Goal: Transaction & Acquisition: Purchase product/service

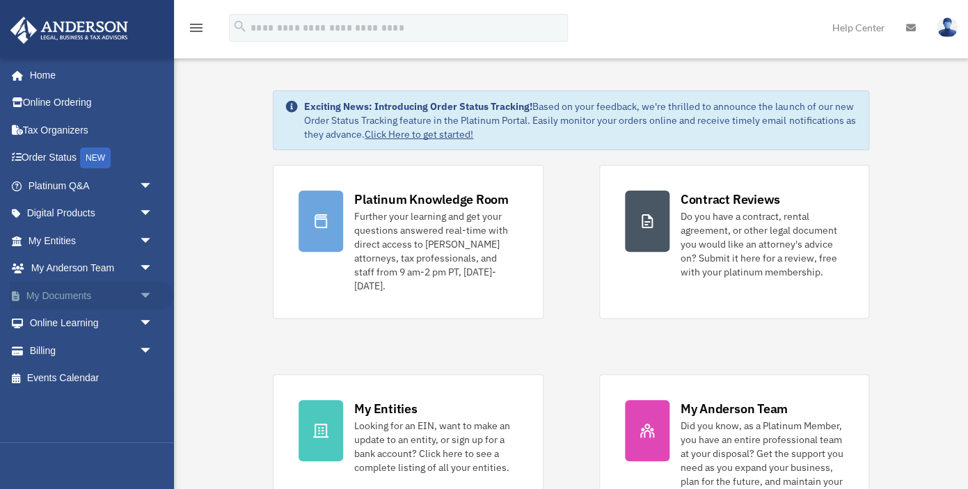
click at [52, 301] on link "My Documents arrow_drop_down" at bounding box center [92, 296] width 164 height 28
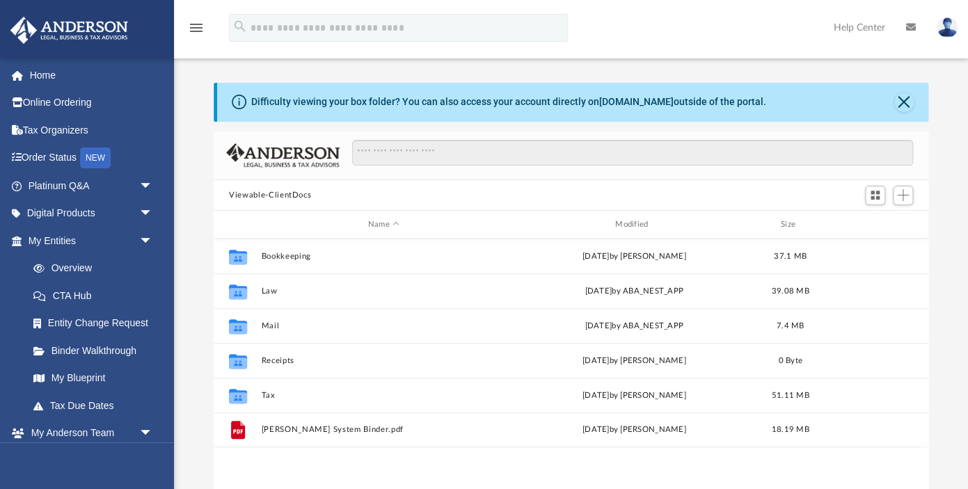
scroll to position [316, 714]
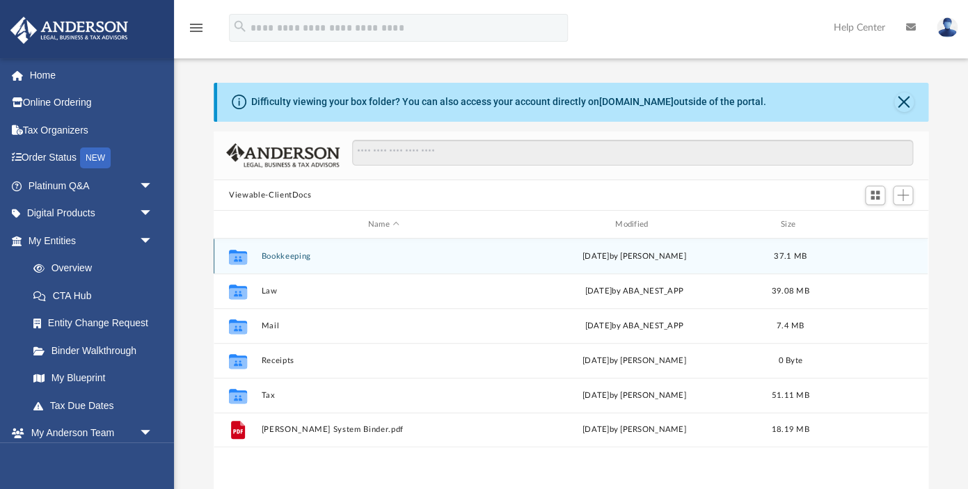
click at [278, 255] on button "Bookkeeping" at bounding box center [384, 256] width 244 height 9
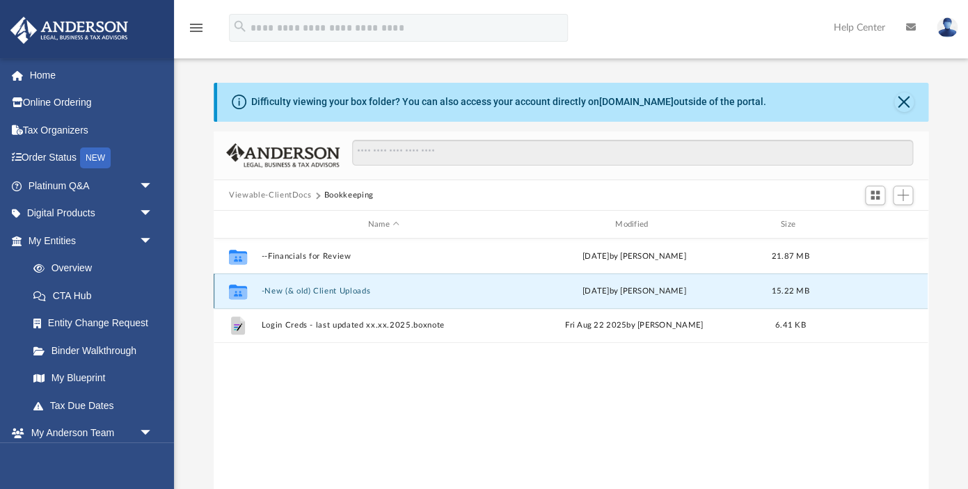
click at [280, 289] on button "-New (& old) Client Uploads" at bounding box center [384, 291] width 244 height 9
click at [280, 289] on button "ConnectionPath AG, LLC" at bounding box center [384, 291] width 244 height 9
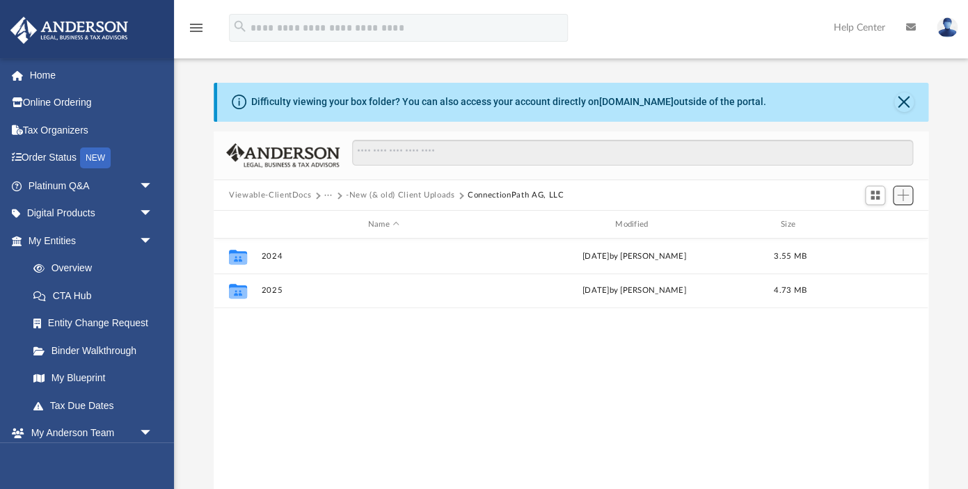
click at [903, 195] on span "Add" at bounding box center [903, 195] width 12 height 12
click at [431, 329] on div "Collaborated Folder 2024 Sun Sep 14 2025 by Joe Bahnatka 3.55 MB Collaborated F…" at bounding box center [571, 382] width 714 height 289
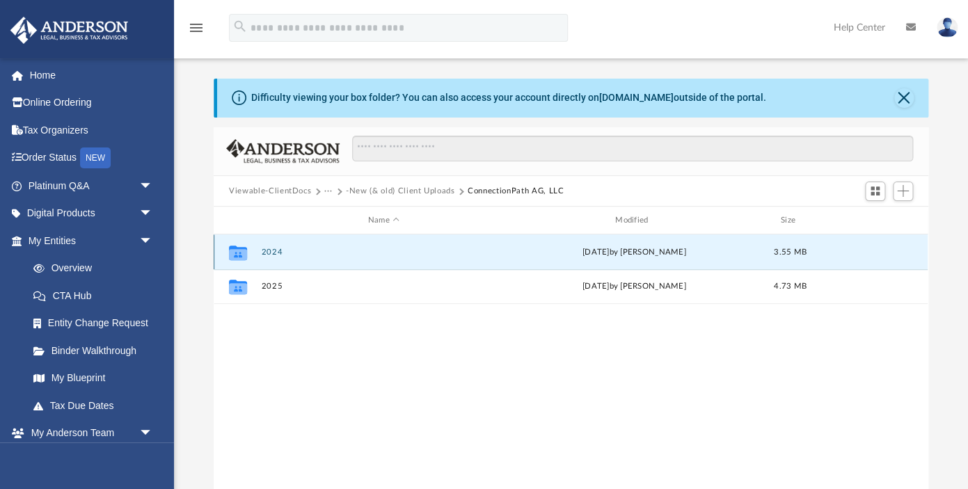
click at [271, 253] on button "2024" at bounding box center [384, 252] width 244 height 9
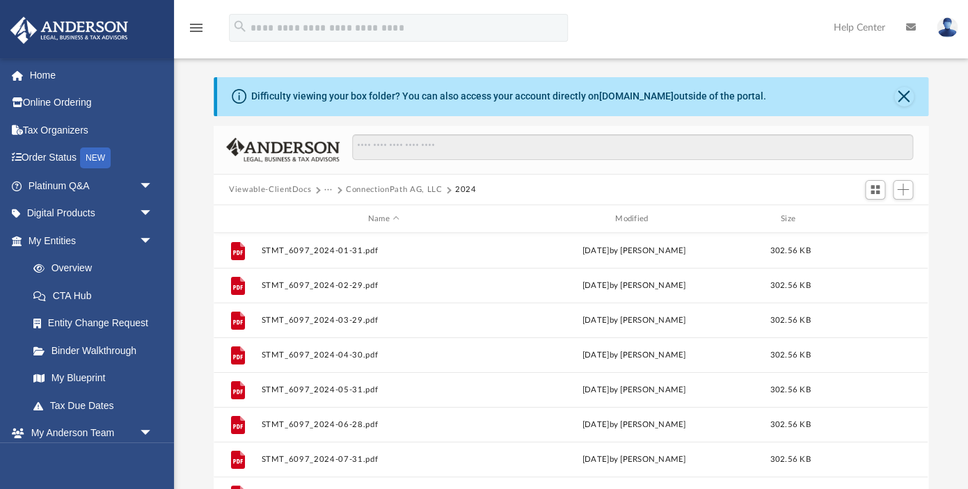
click at [382, 191] on button "ConnectionPath AG, LLC" at bounding box center [394, 190] width 96 height 13
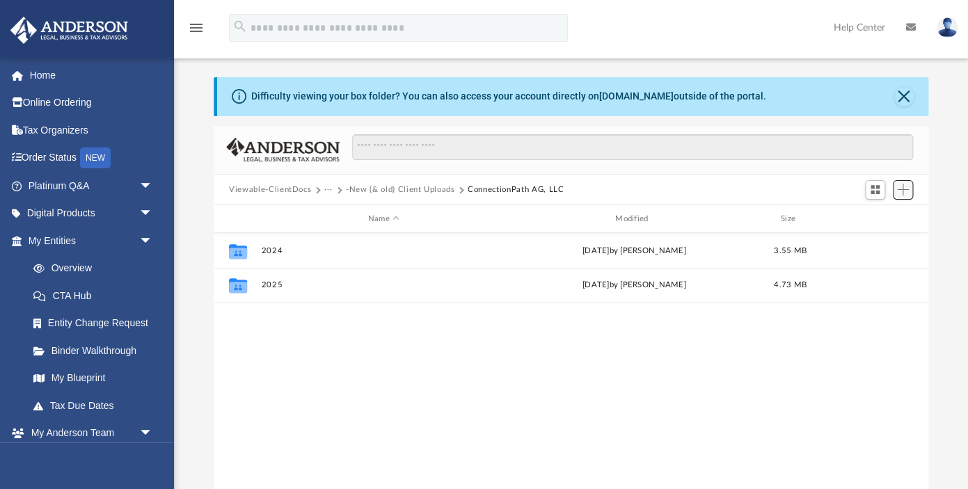
click at [902, 187] on span "Add" at bounding box center [903, 190] width 12 height 12
click at [868, 239] on li "New Folder" at bounding box center [882, 239] width 45 height 15
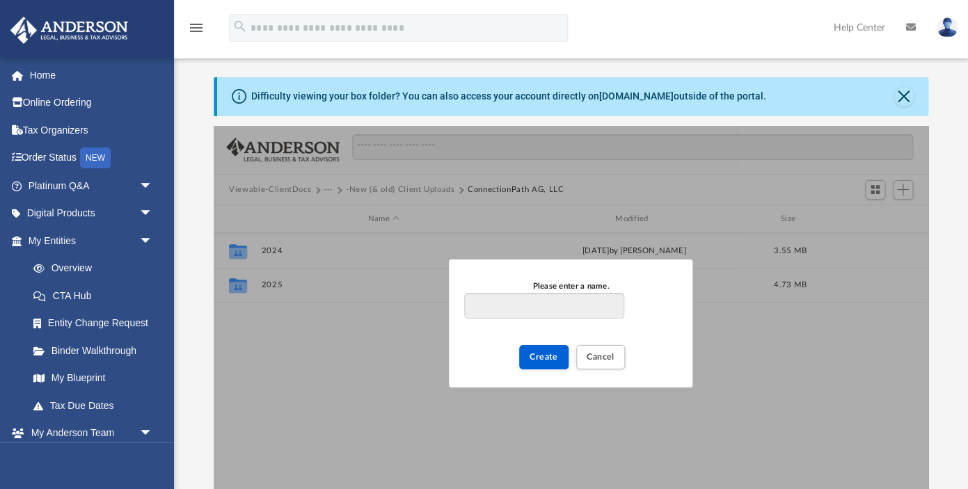
click at [482, 303] on input "Please enter a name." at bounding box center [543, 306] width 159 height 26
type input "**********"
click at [550, 358] on span "Create" at bounding box center [543, 357] width 29 height 8
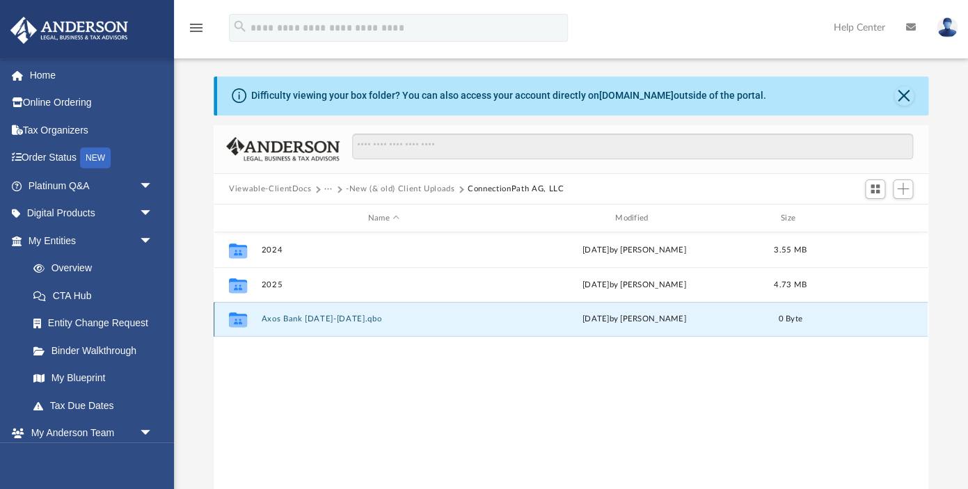
click at [325, 319] on button "Axos Bank 2022-2025.qbo" at bounding box center [384, 319] width 244 height 9
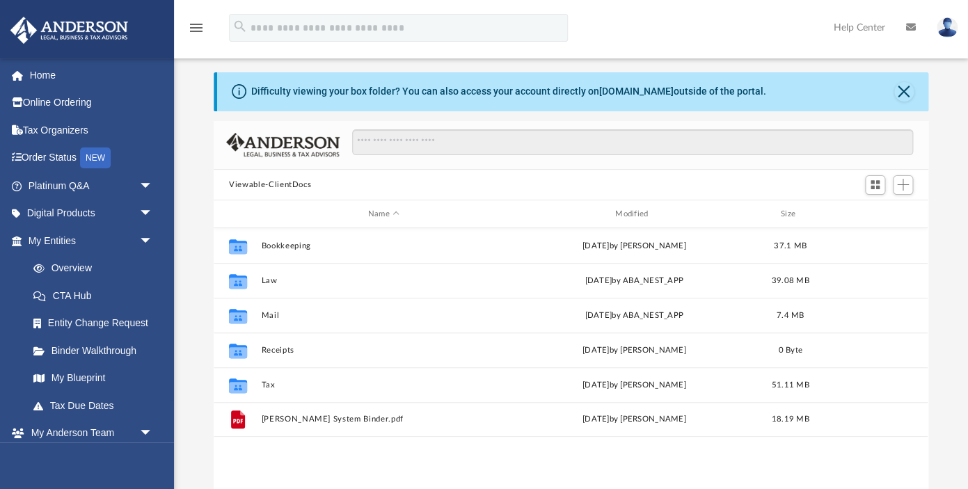
scroll to position [316, 714]
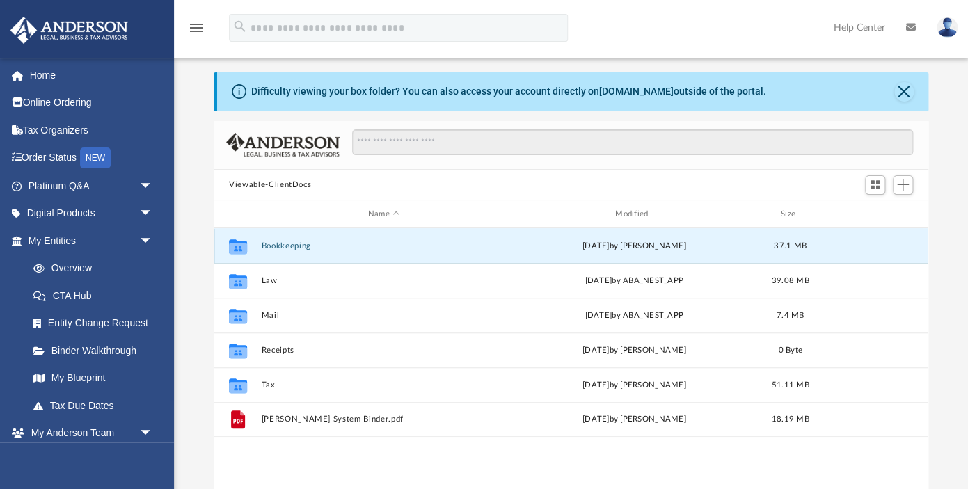
click at [292, 245] on button "Bookkeeping" at bounding box center [384, 245] width 244 height 9
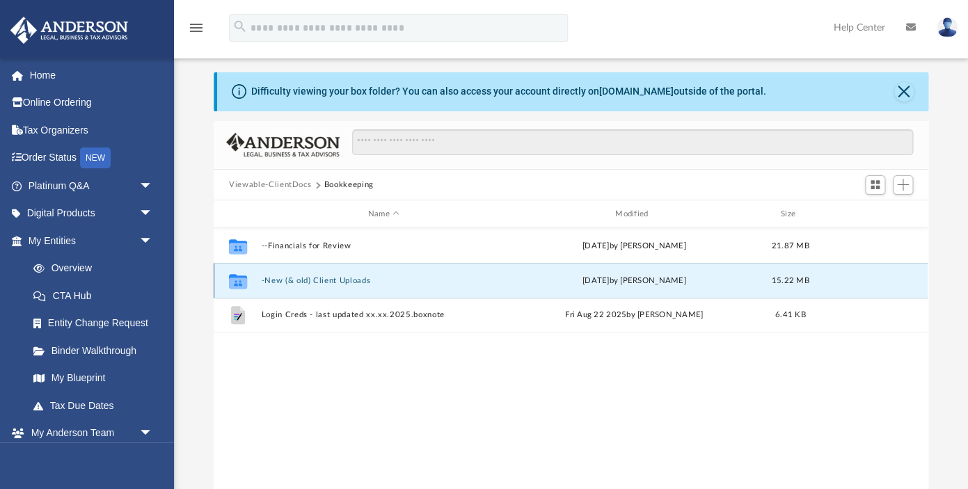
click at [307, 280] on button "-New (& old) Client Uploads" at bounding box center [384, 280] width 244 height 9
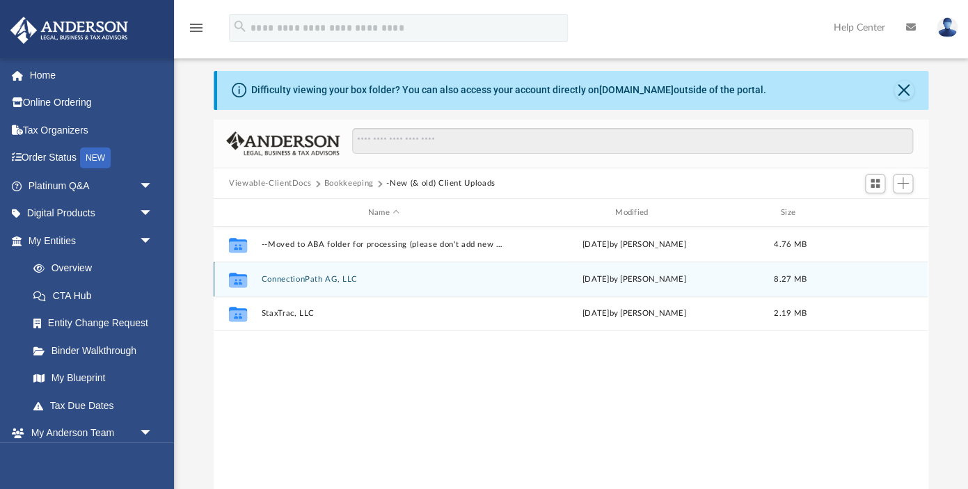
click at [289, 278] on button "ConnectionPath AG, LLC" at bounding box center [384, 279] width 244 height 9
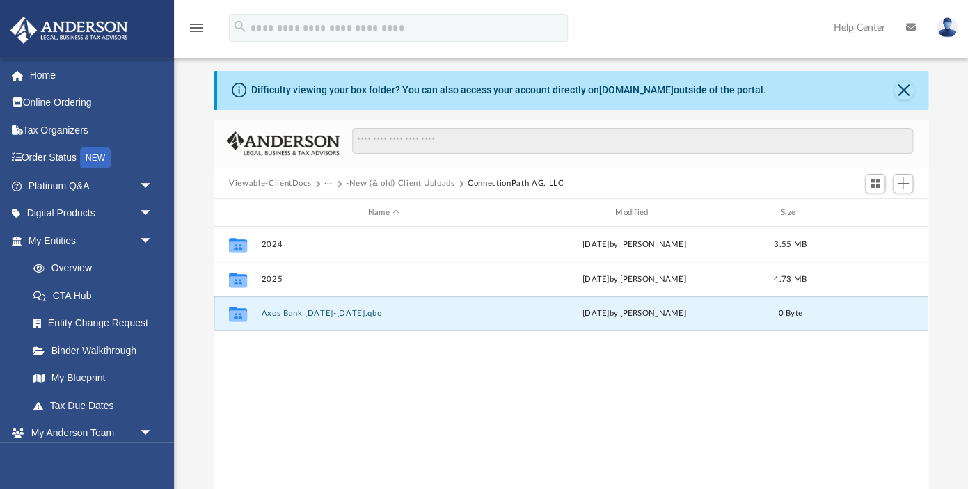
click at [305, 313] on button "Axos Bank 2022-2025.qbo" at bounding box center [384, 314] width 244 height 9
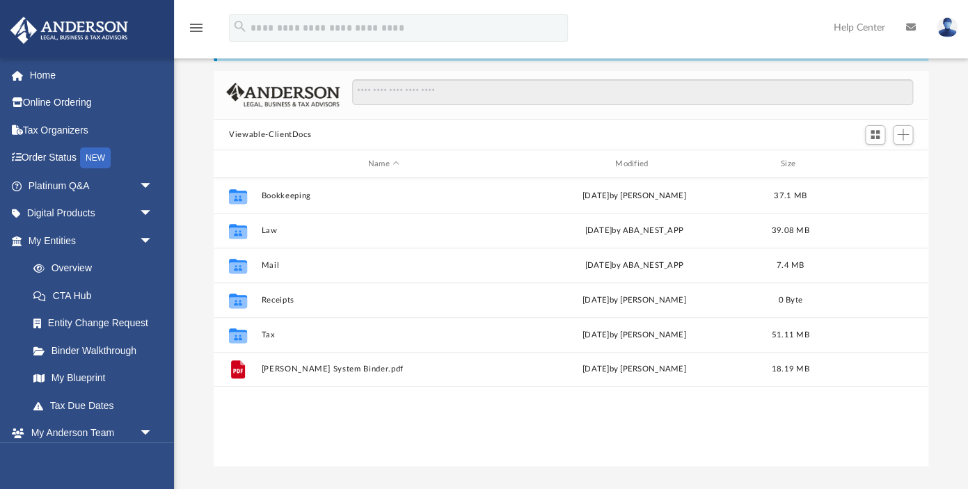
scroll to position [316, 714]
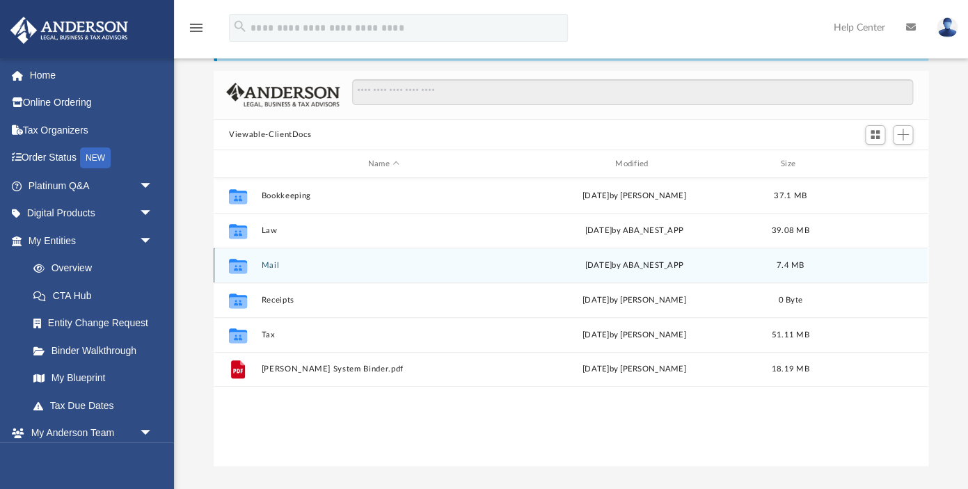
click at [272, 267] on button "Mail" at bounding box center [384, 265] width 244 height 9
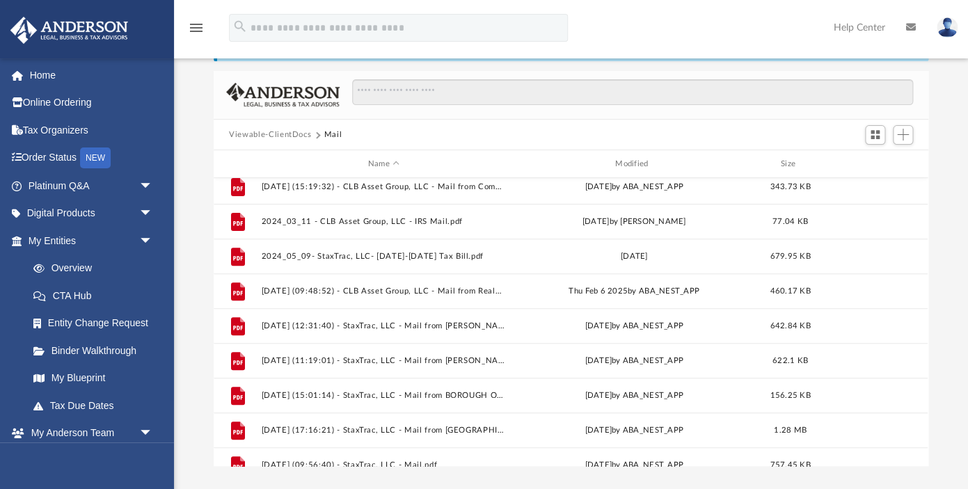
scroll to position [233, 0]
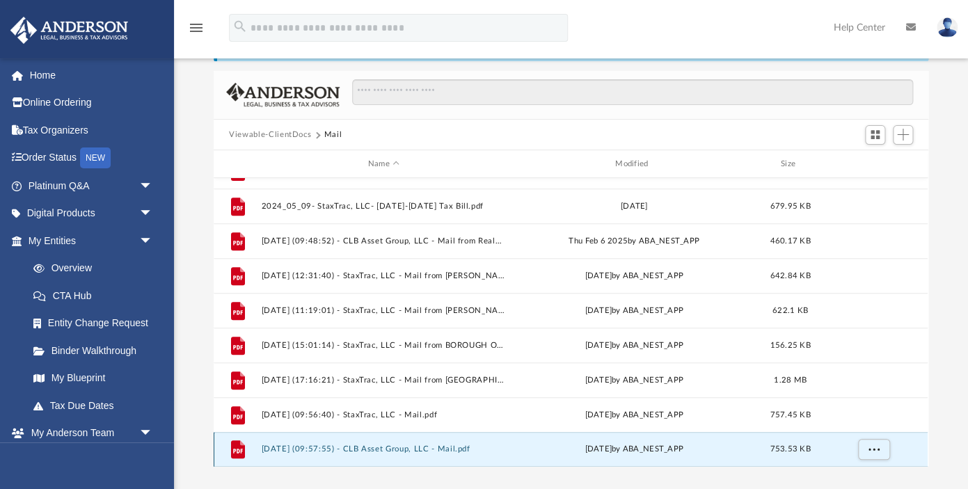
click at [328, 448] on button "2025.09.18 (09:57:55) - CLB Asset Group, LLC - Mail.pdf" at bounding box center [384, 449] width 244 height 9
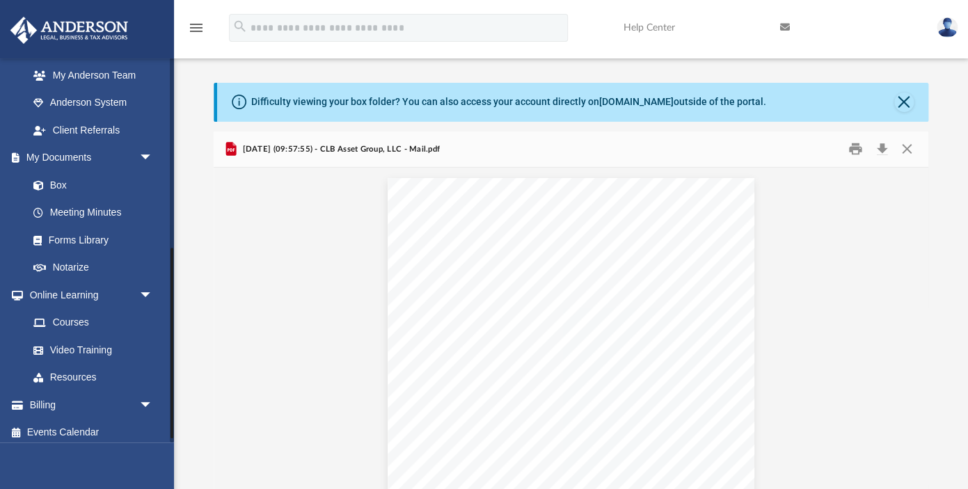
scroll to position [392, 0]
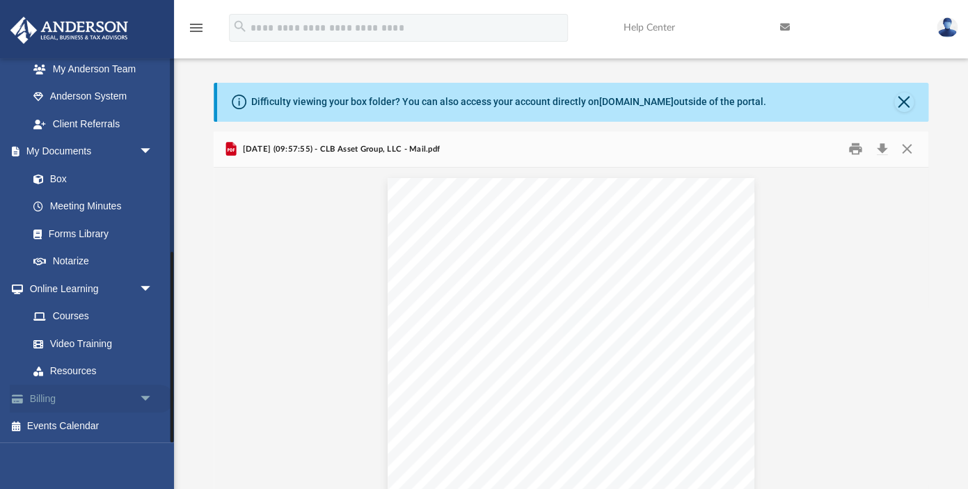
click at [59, 397] on link "Billing arrow_drop_down" at bounding box center [92, 399] width 164 height 28
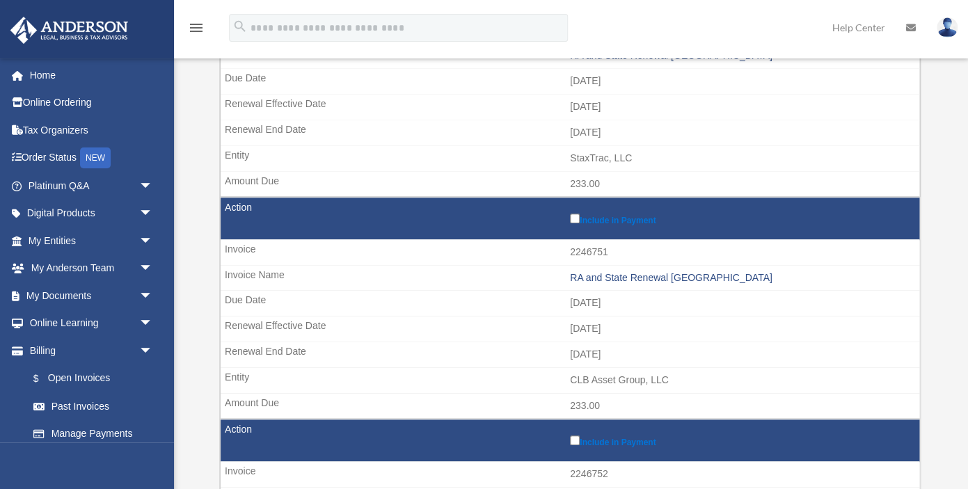
scroll to position [283, 0]
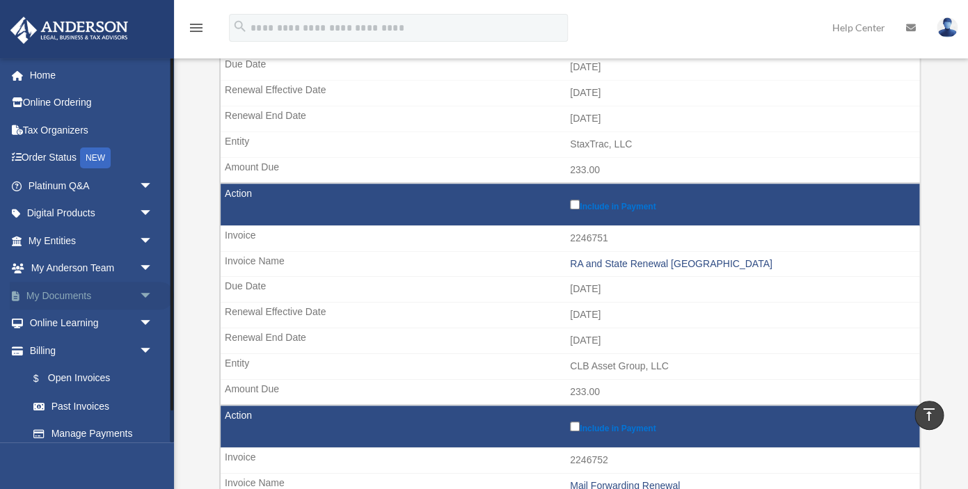
click at [65, 296] on link "My Documents arrow_drop_down" at bounding box center [92, 296] width 164 height 28
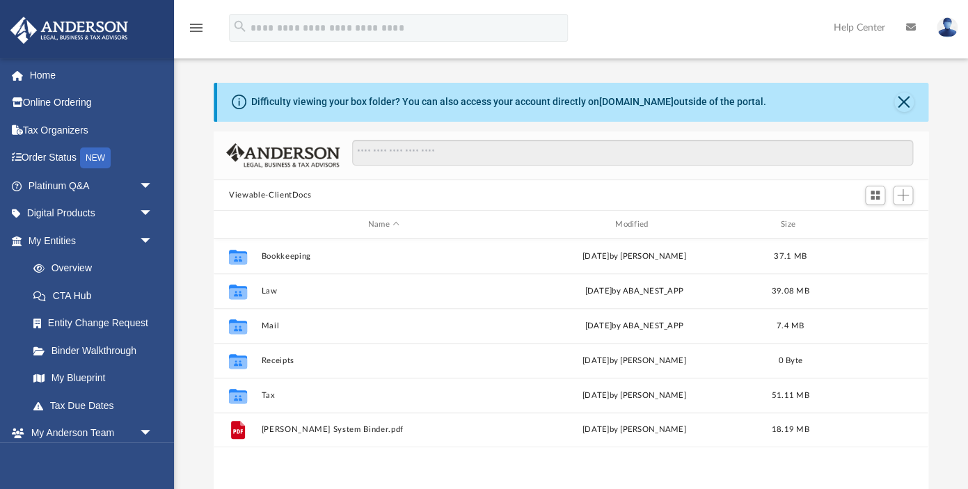
scroll to position [316, 714]
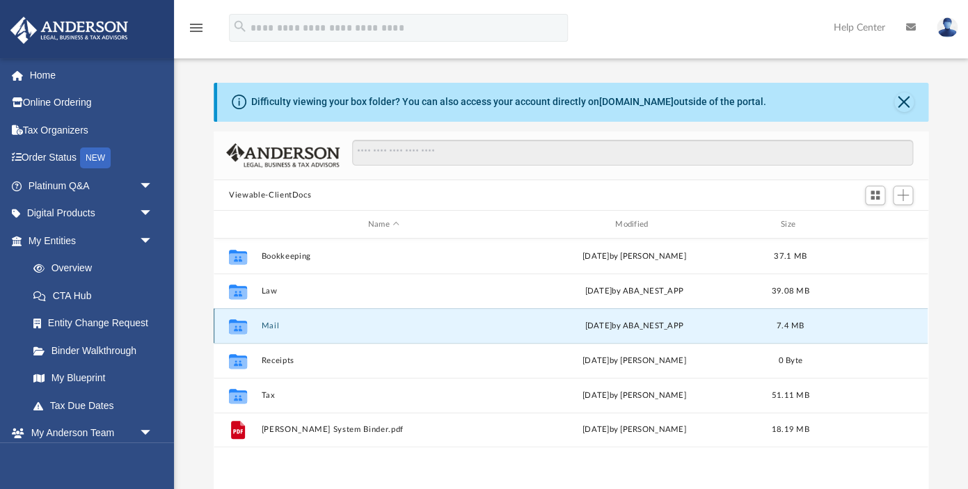
click at [268, 326] on button "Mail" at bounding box center [384, 325] width 244 height 9
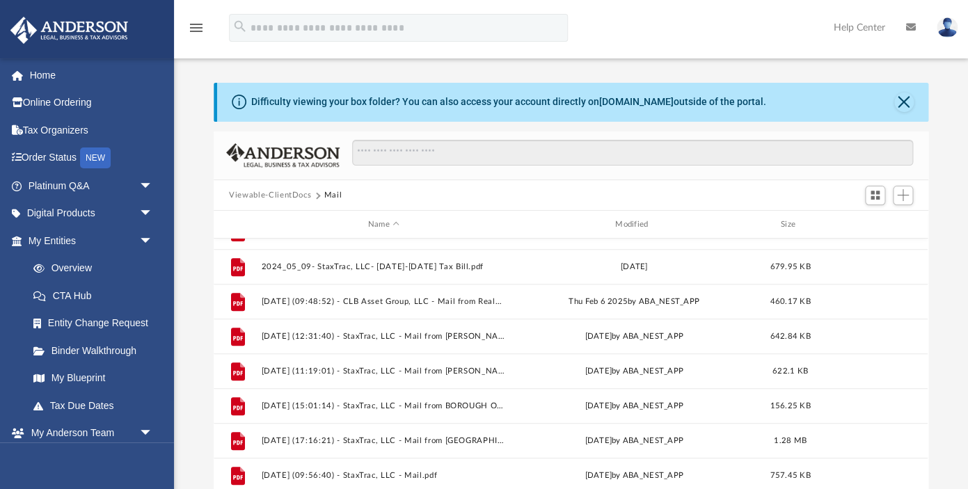
scroll to position [98, 0]
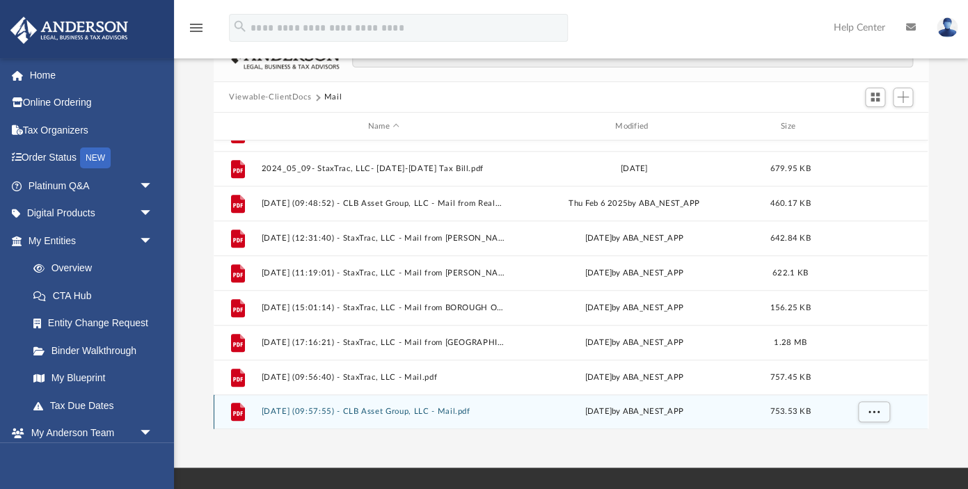
click at [328, 413] on button "2025.09.18 (09:57:55) - CLB Asset Group, LLC - Mail.pdf" at bounding box center [384, 412] width 244 height 9
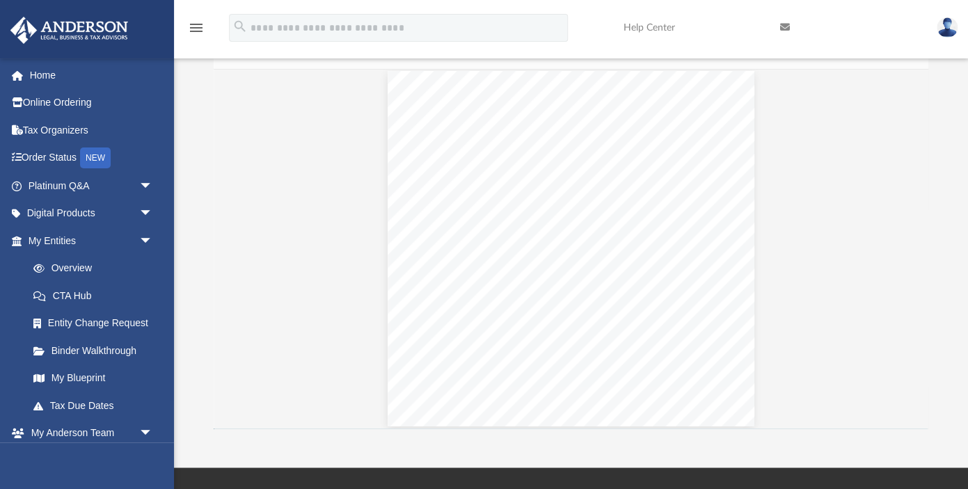
scroll to position [10, 0]
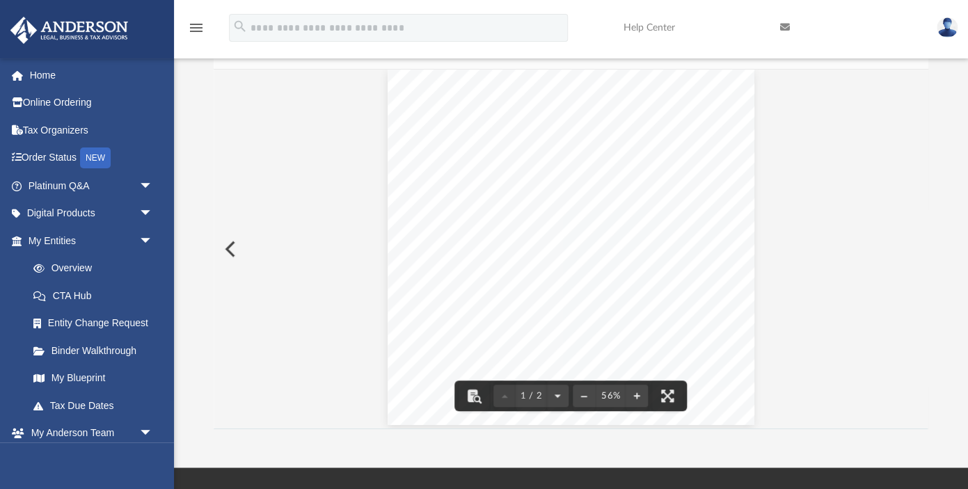
click at [233, 248] on button "Preview" at bounding box center [229, 249] width 31 height 39
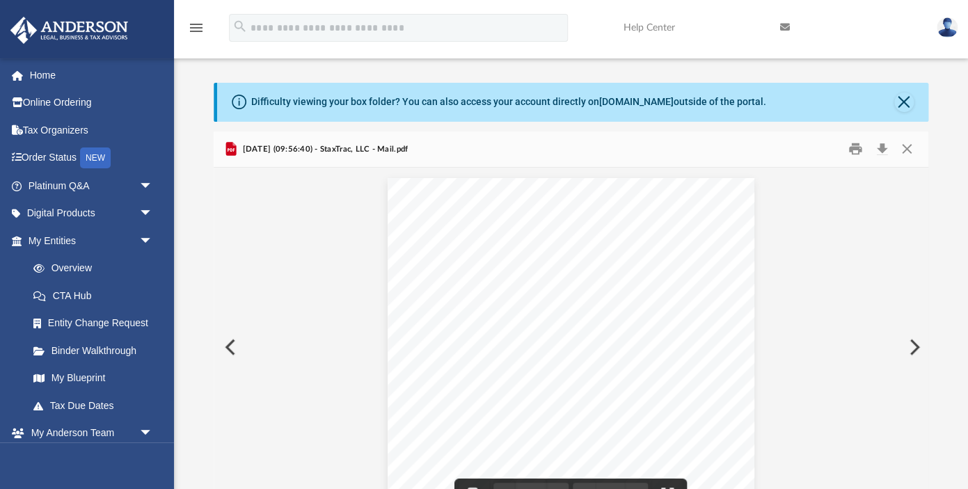
scroll to position [4, 0]
click at [908, 152] on button "Close" at bounding box center [906, 149] width 25 height 22
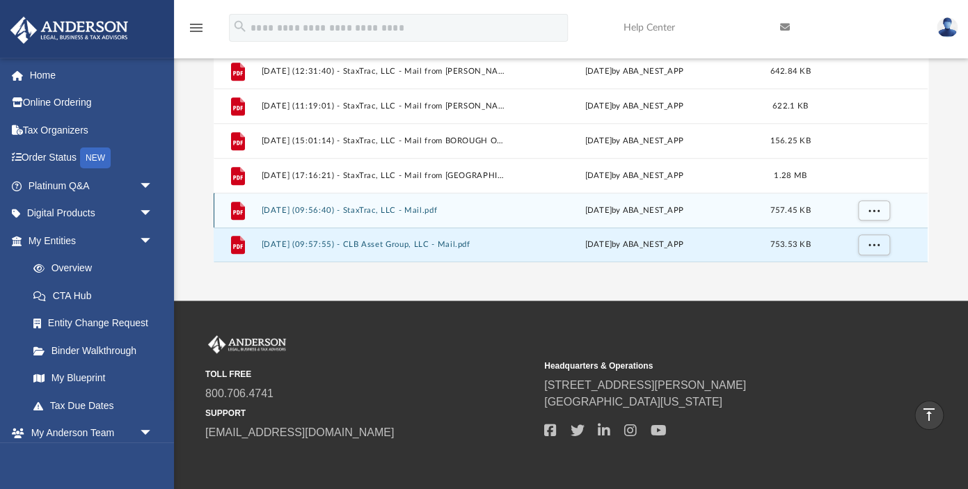
click at [353, 215] on div "File 2025.09.18 (09:56:40) - StaxTrac, LLC - Mail.pdf Thu Sep 18 2025 by ABA_NE…" at bounding box center [571, 210] width 714 height 35
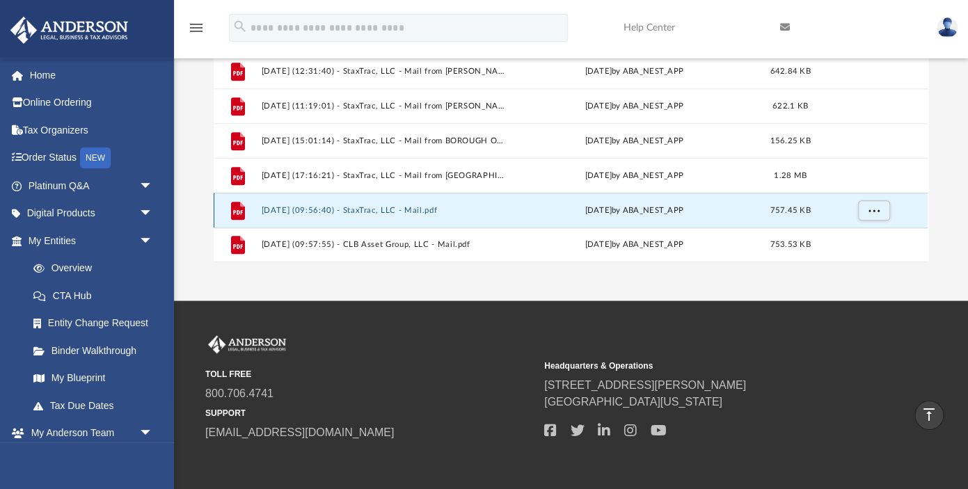
click at [353, 212] on button "2025.09.18 (09:56:40) - StaxTrac, LLC - Mail.pdf" at bounding box center [384, 210] width 244 height 9
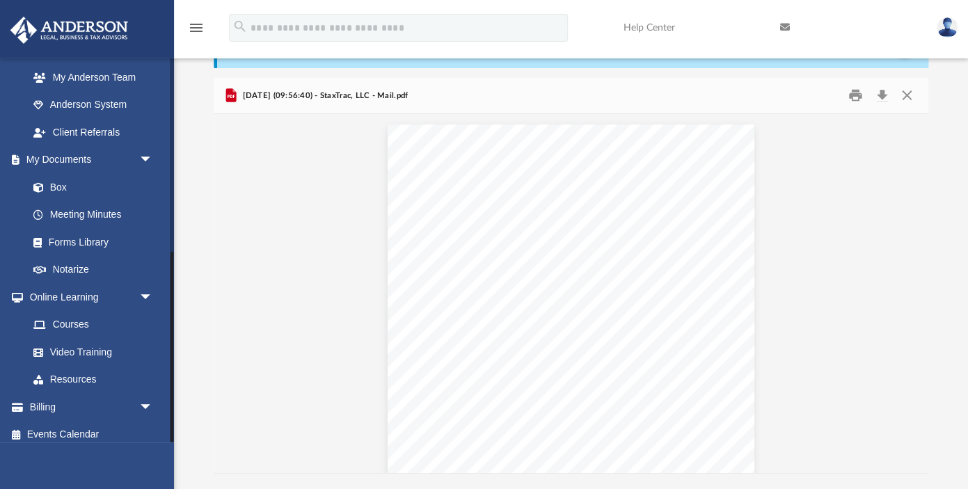
scroll to position [392, 0]
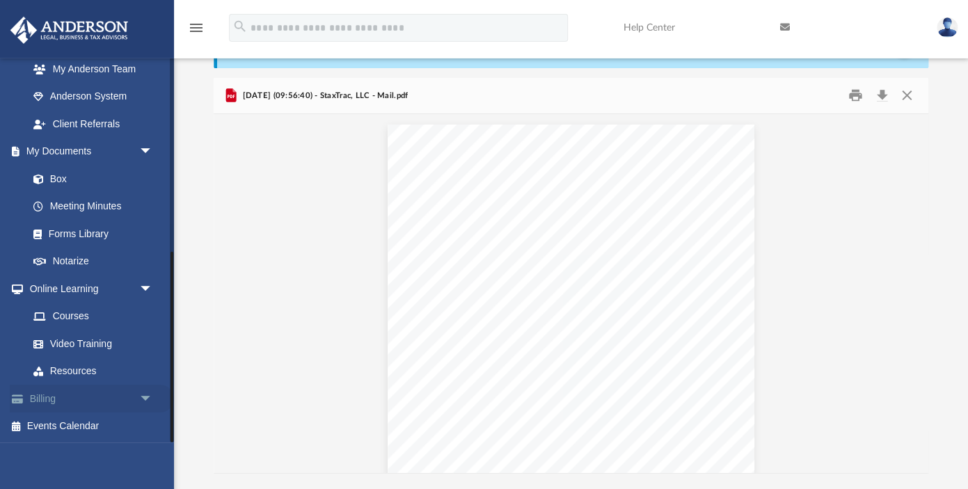
click at [65, 401] on link "Billing arrow_drop_down" at bounding box center [92, 399] width 164 height 28
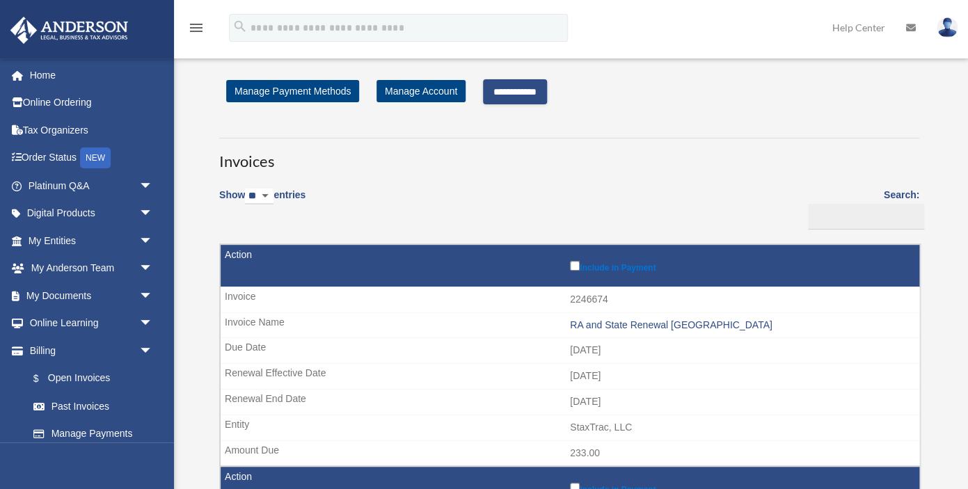
click at [511, 96] on input "**********" at bounding box center [515, 91] width 64 height 25
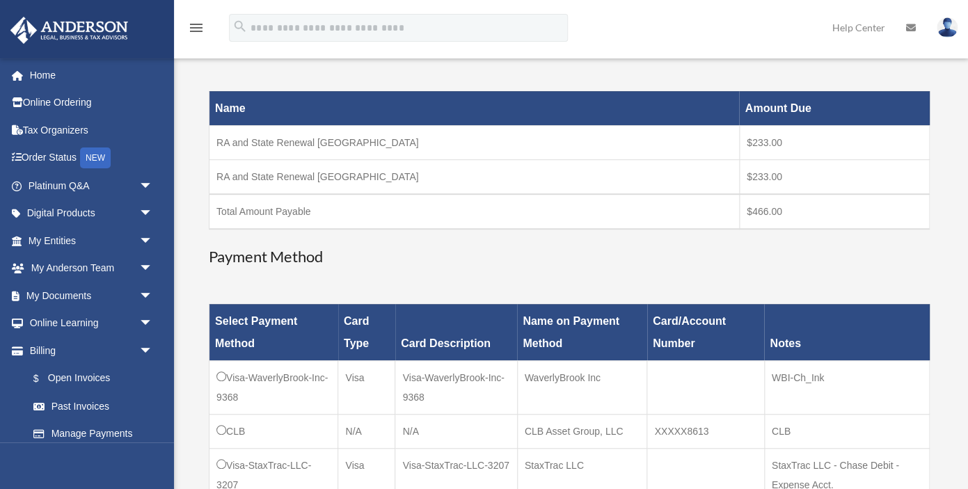
scroll to position [195, 0]
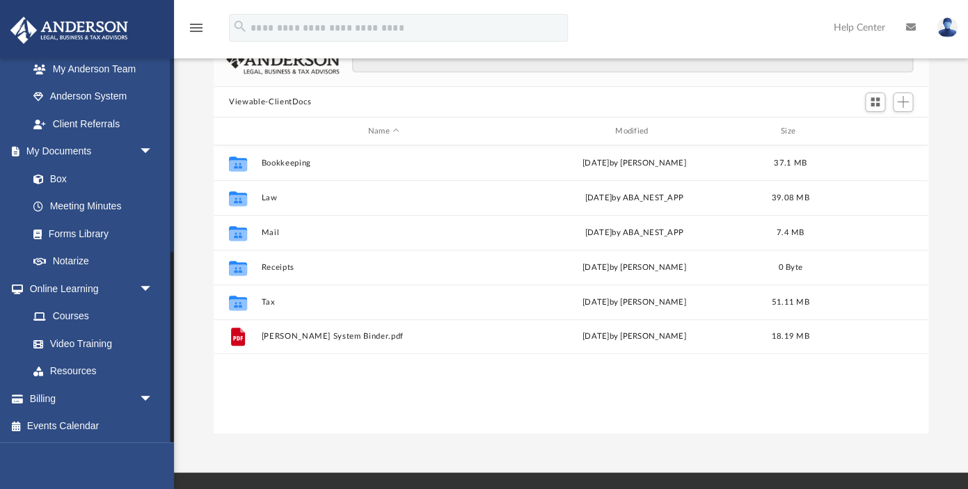
scroll to position [101, 0]
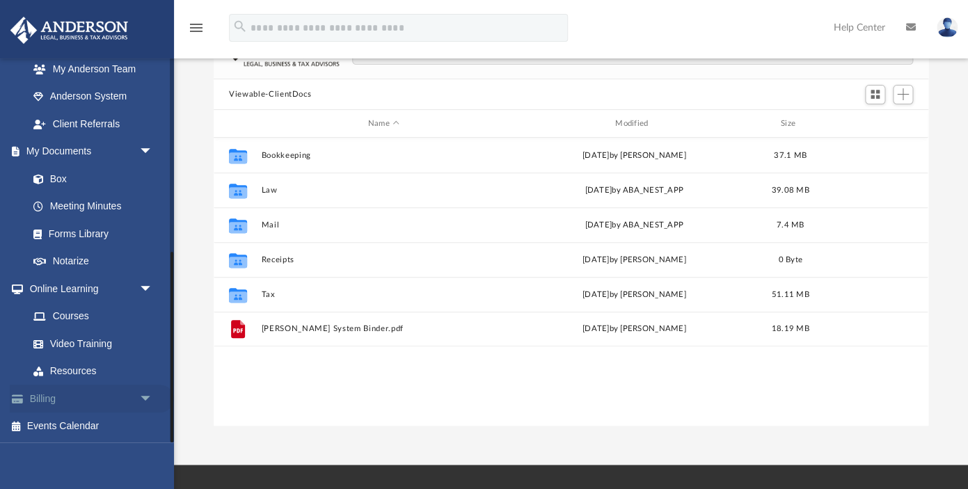
click at [51, 400] on link "Billing arrow_drop_down" at bounding box center [92, 399] width 164 height 28
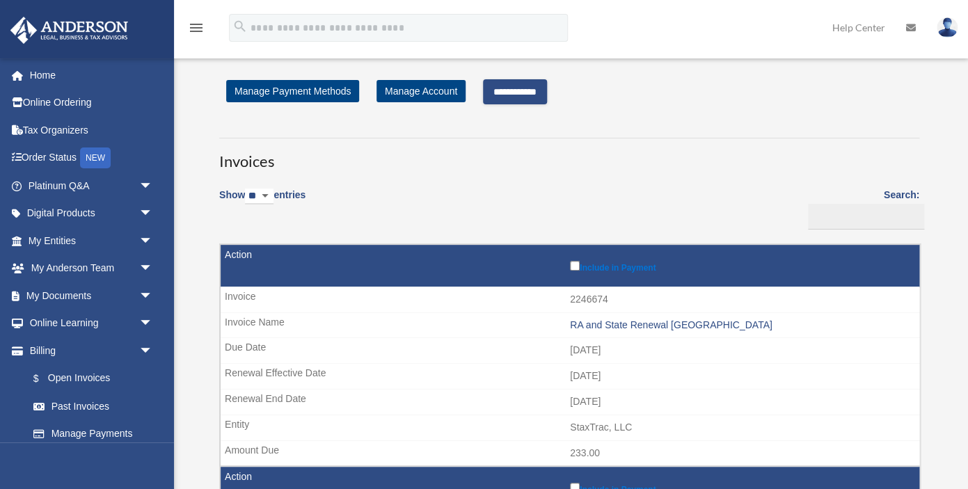
click at [547, 90] on input "**********" at bounding box center [515, 91] width 64 height 25
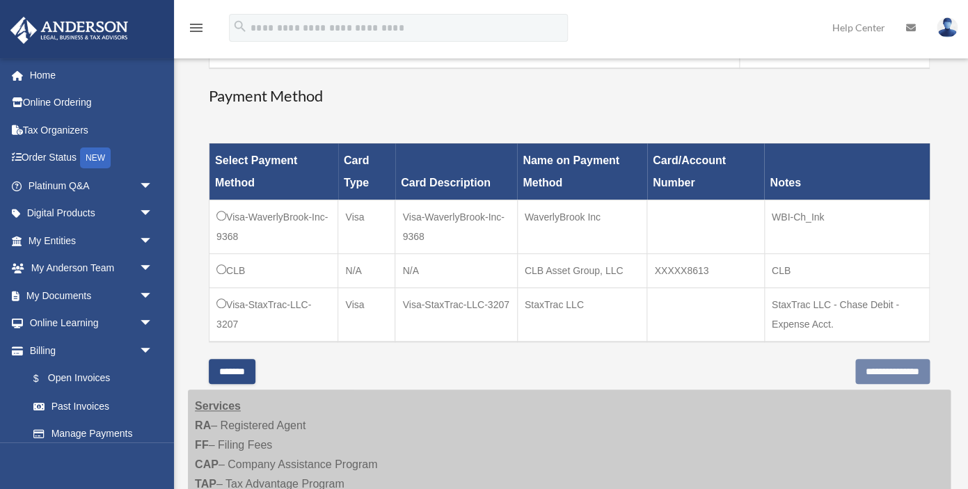
scroll to position [320, 0]
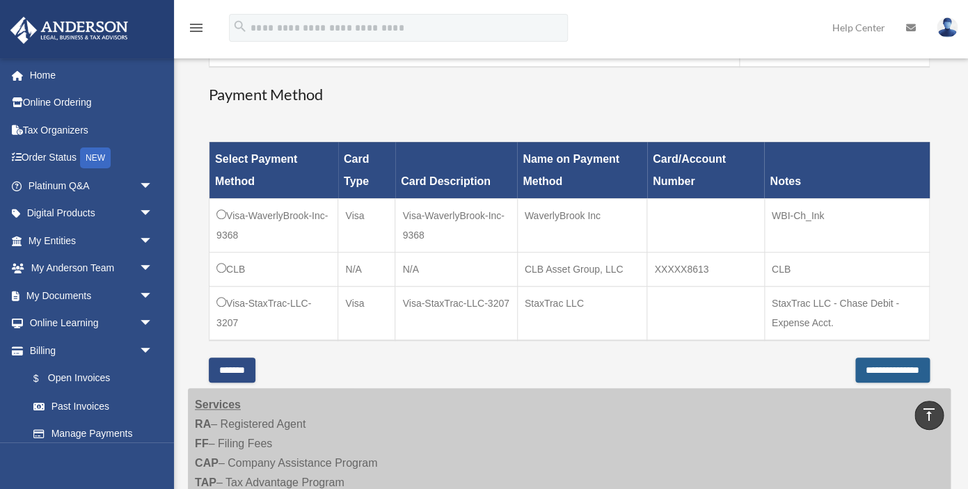
click at [855, 371] on input "**********" at bounding box center [892, 370] width 74 height 25
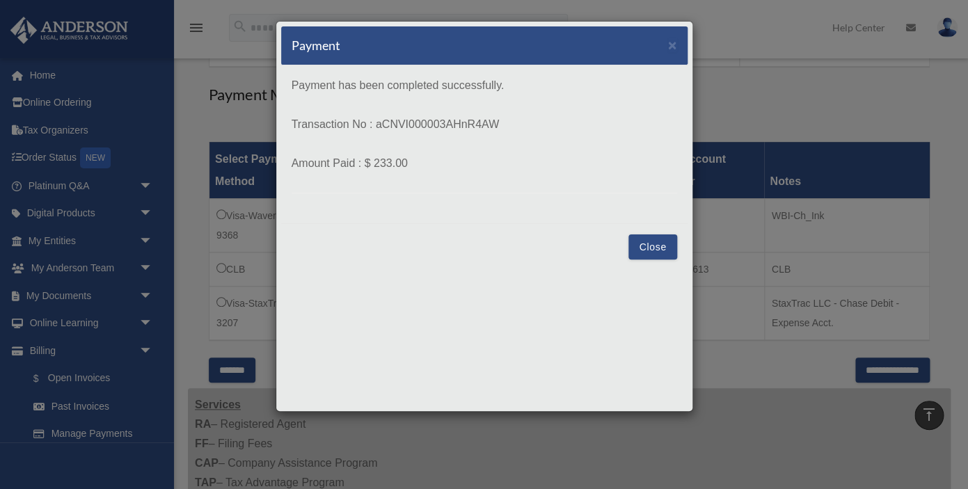
click at [646, 251] on button "Close" at bounding box center [652, 246] width 48 height 25
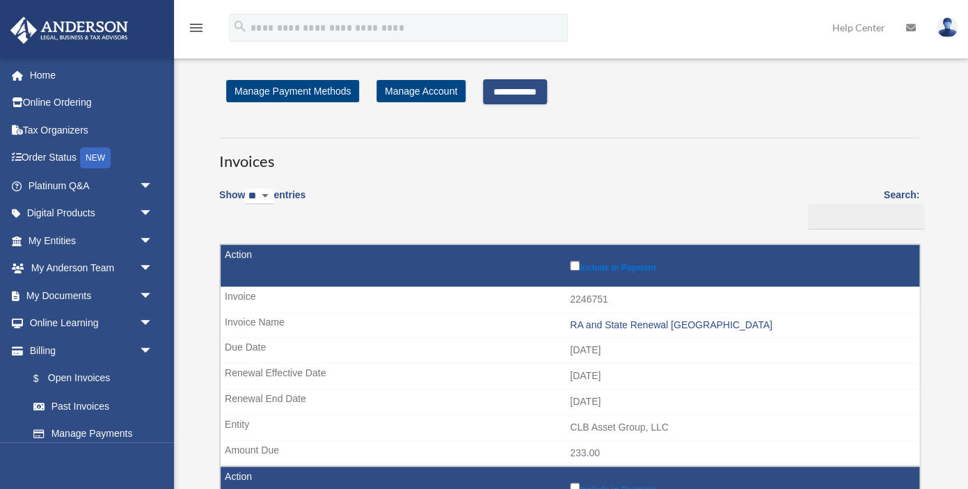
click at [546, 86] on input "**********" at bounding box center [515, 91] width 64 height 25
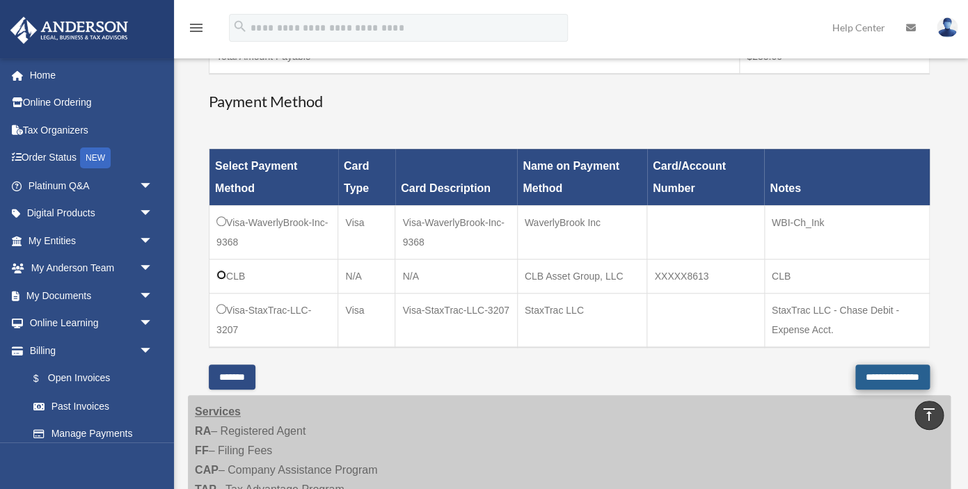
scroll to position [314, 0]
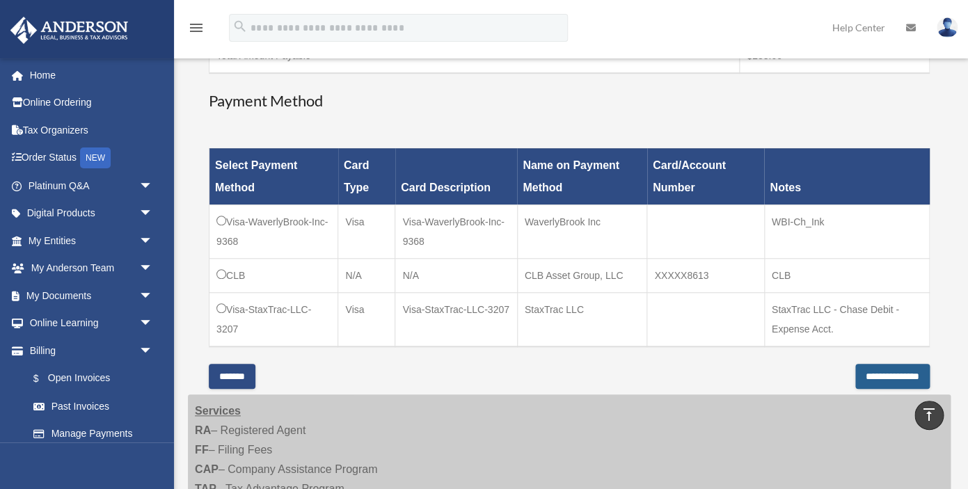
click at [855, 378] on input "**********" at bounding box center [892, 376] width 74 height 25
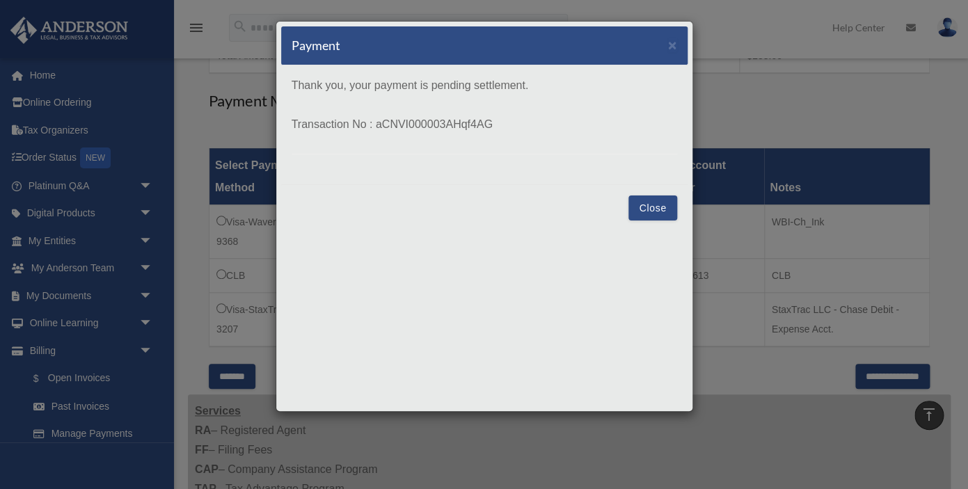
click at [647, 209] on button "Close" at bounding box center [652, 207] width 48 height 25
